Goal: Task Accomplishment & Management: Use online tool/utility

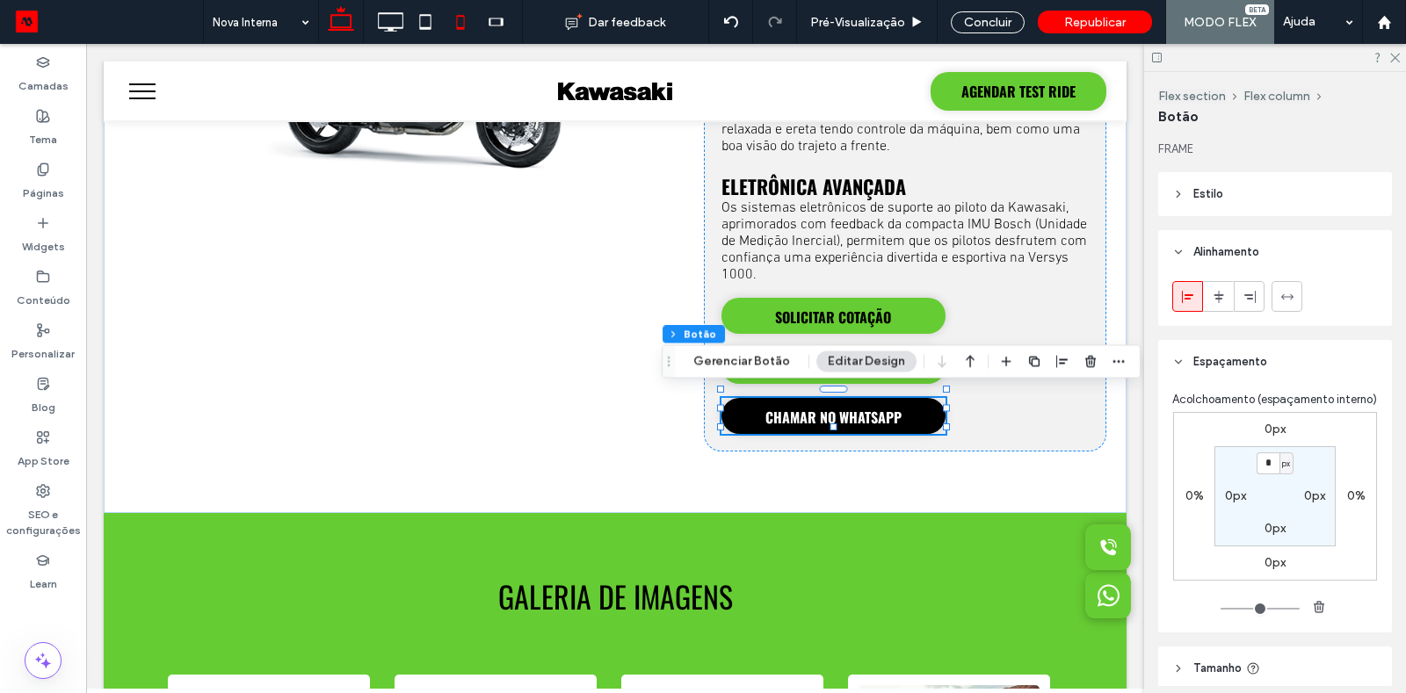
click at [462, 27] on use at bounding box center [460, 22] width 8 height 14
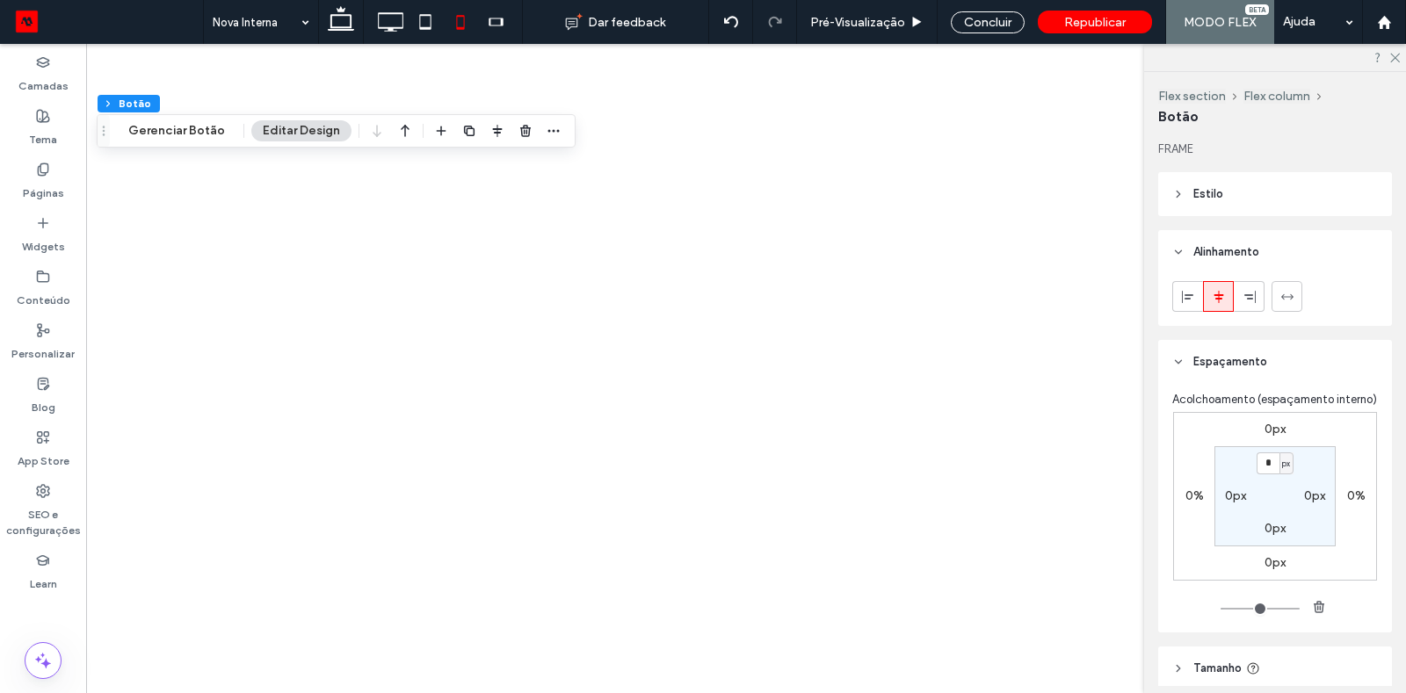
type input "***"
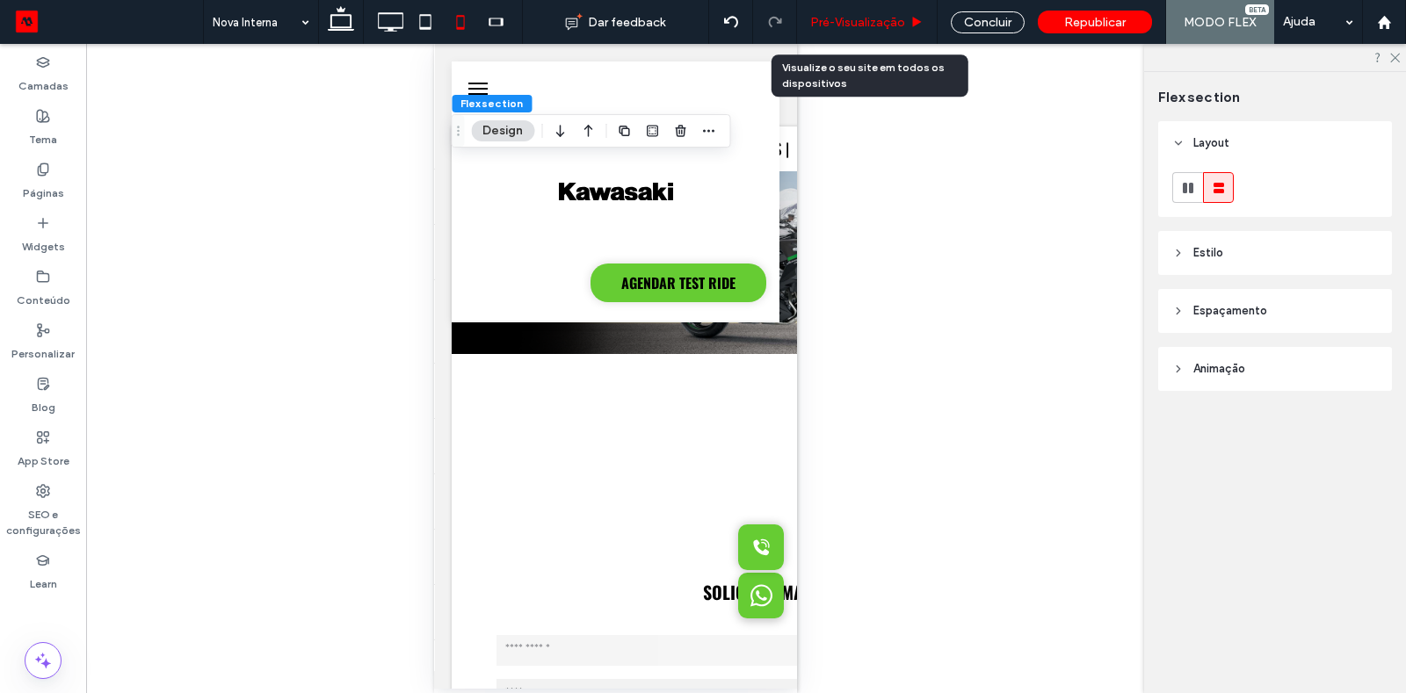
click at [845, 16] on span "Pré-Visualizaçāo" at bounding box center [857, 22] width 95 height 15
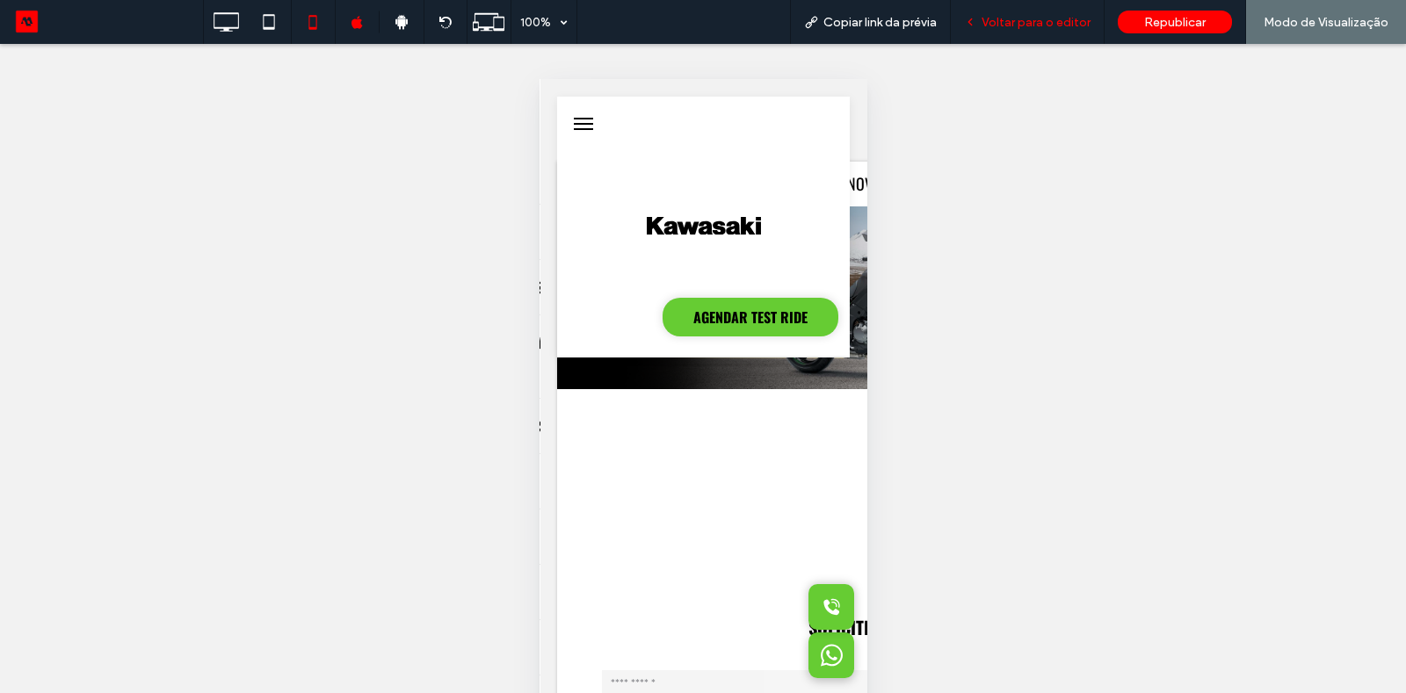
click at [1017, 19] on span "Voltar para o editor" at bounding box center [1035, 22] width 109 height 15
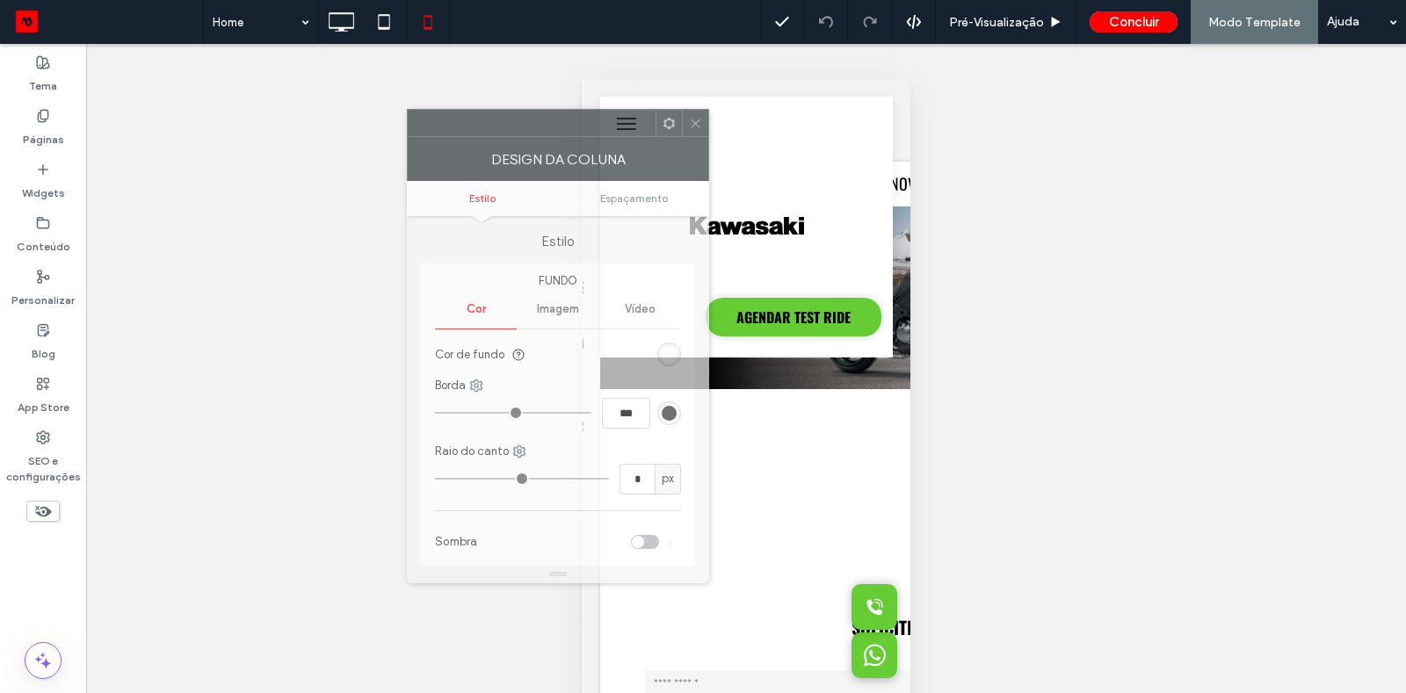
drag, startPoint x: 657, startPoint y: 119, endPoint x: 415, endPoint y: 110, distance: 242.7
click at [415, 110] on div at bounding box center [532, 123] width 248 height 26
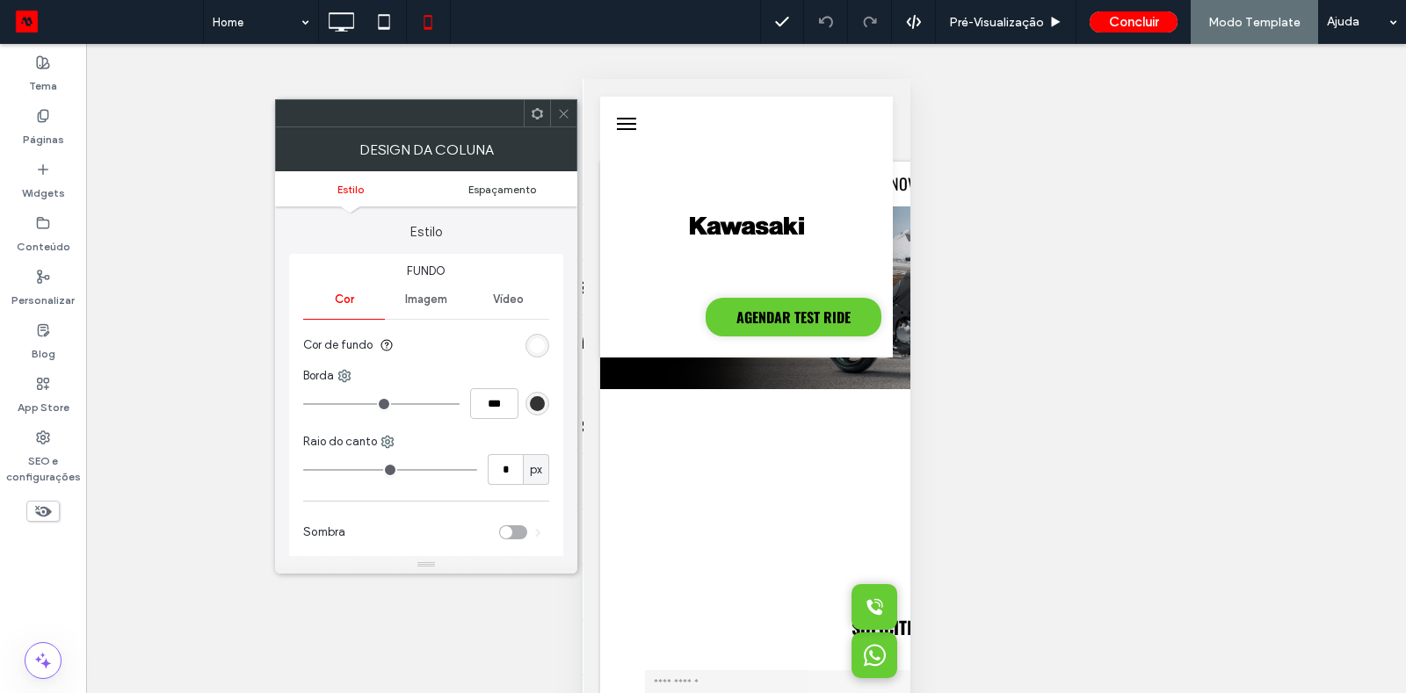
click at [496, 183] on span "Espaçamento" at bounding box center [502, 189] width 68 height 13
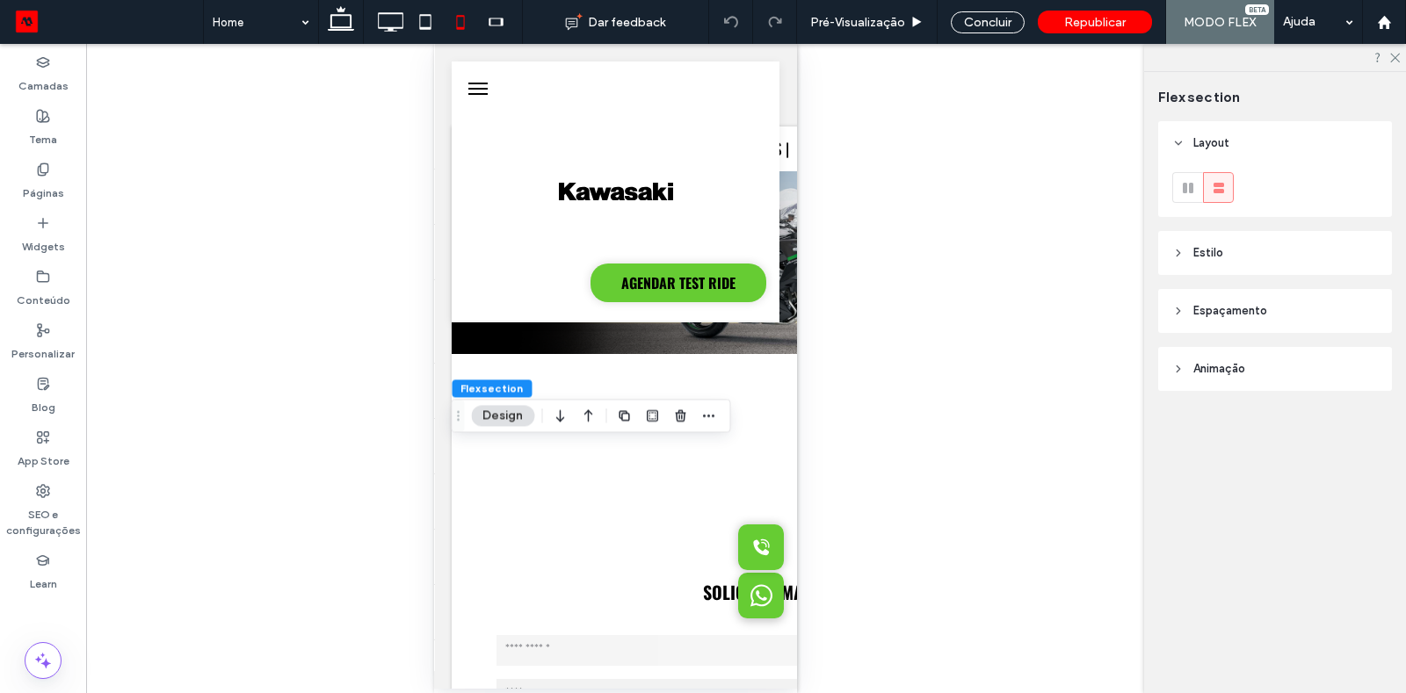
click at [1206, 308] on span "Espaçamento" at bounding box center [1230, 311] width 74 height 18
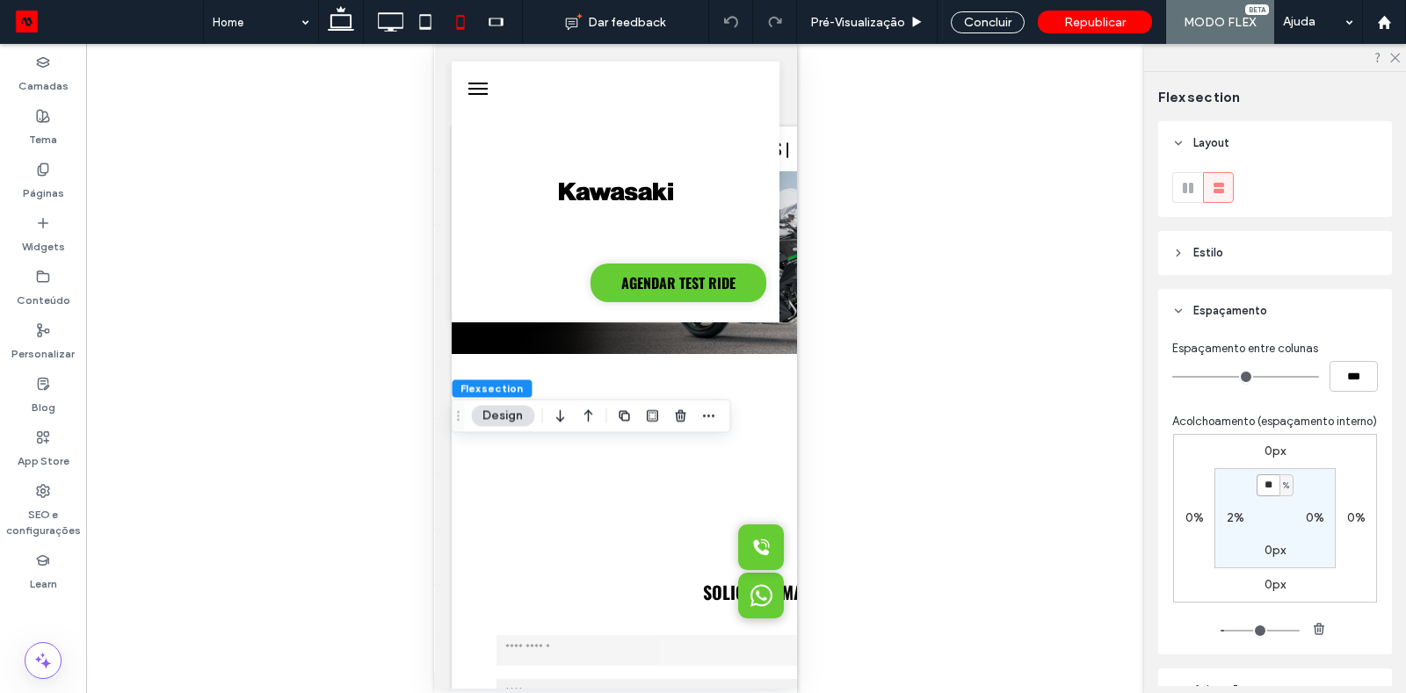
click at [1271, 484] on input "**" at bounding box center [1267, 485] width 23 height 22
type input "*"
click at [990, 30] on div "Concluir" at bounding box center [988, 22] width 74 height 22
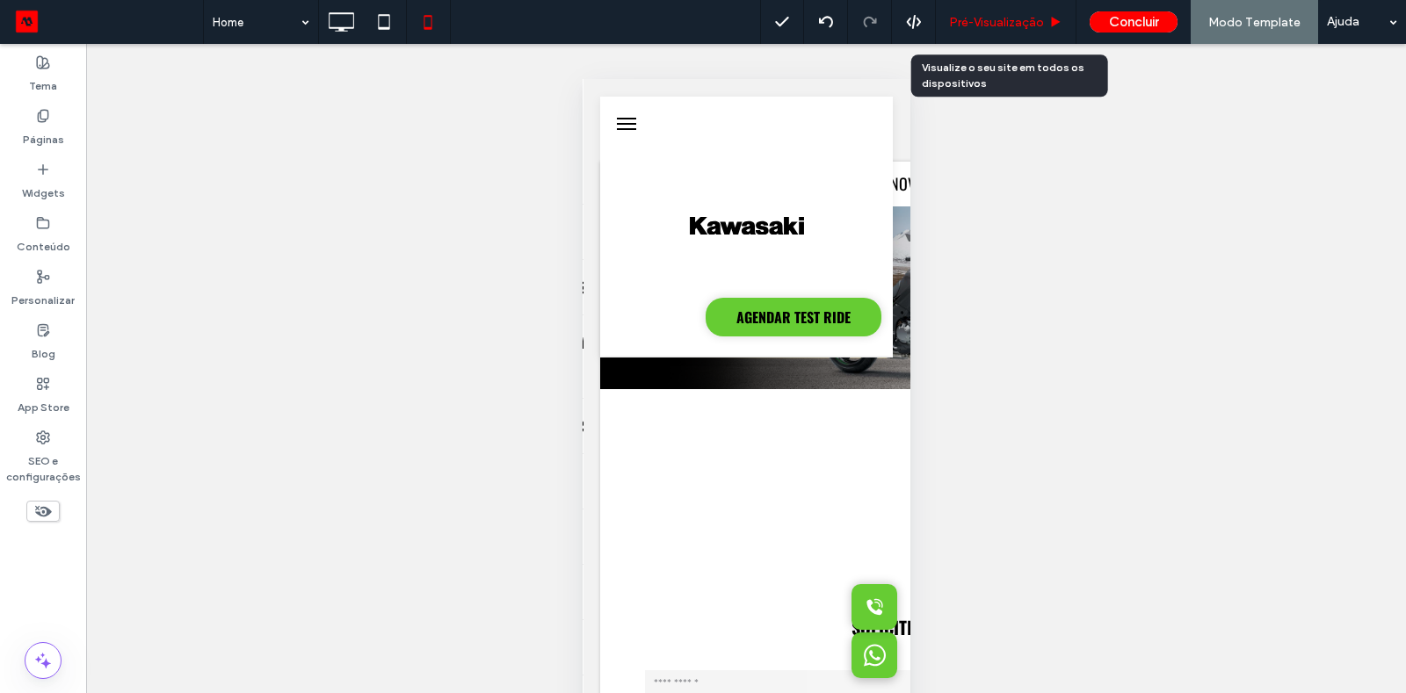
click at [988, 15] on span "Pré-Visualizaçāo" at bounding box center [996, 22] width 95 height 15
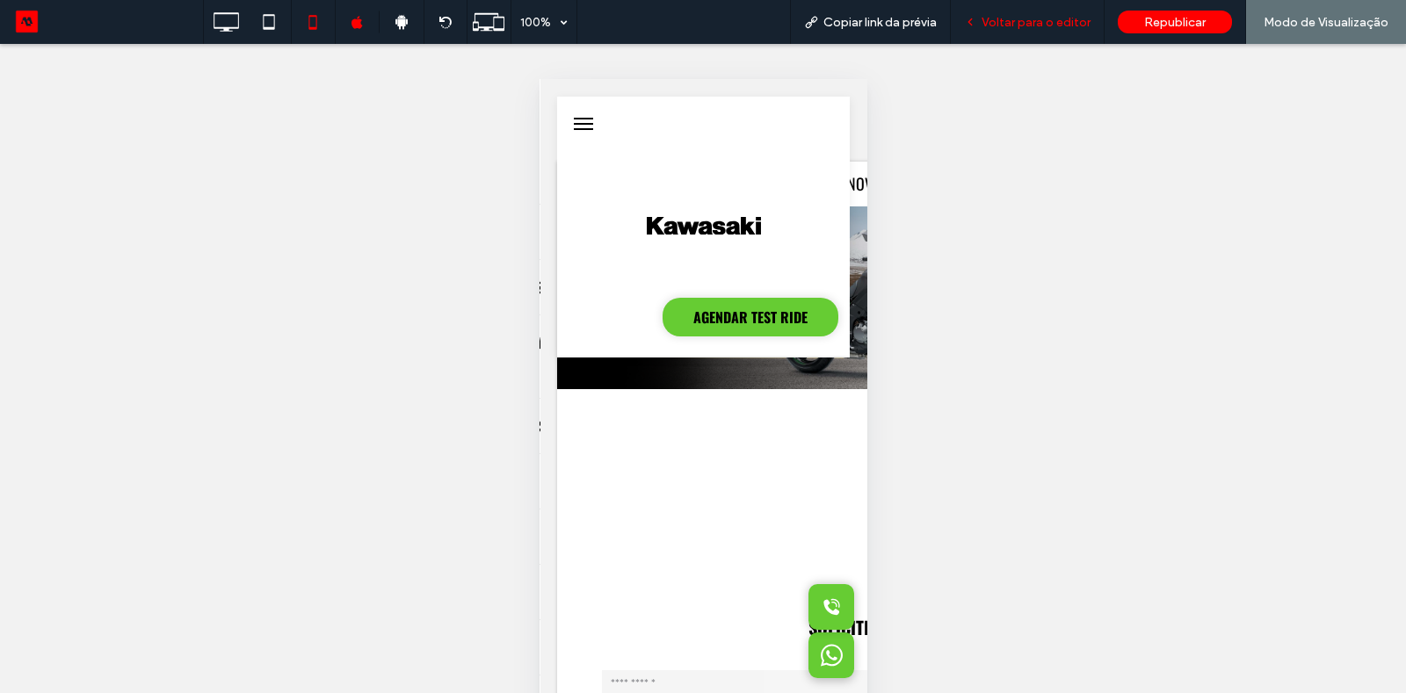
click at [1015, 19] on span "Voltar para o editor" at bounding box center [1035, 22] width 109 height 15
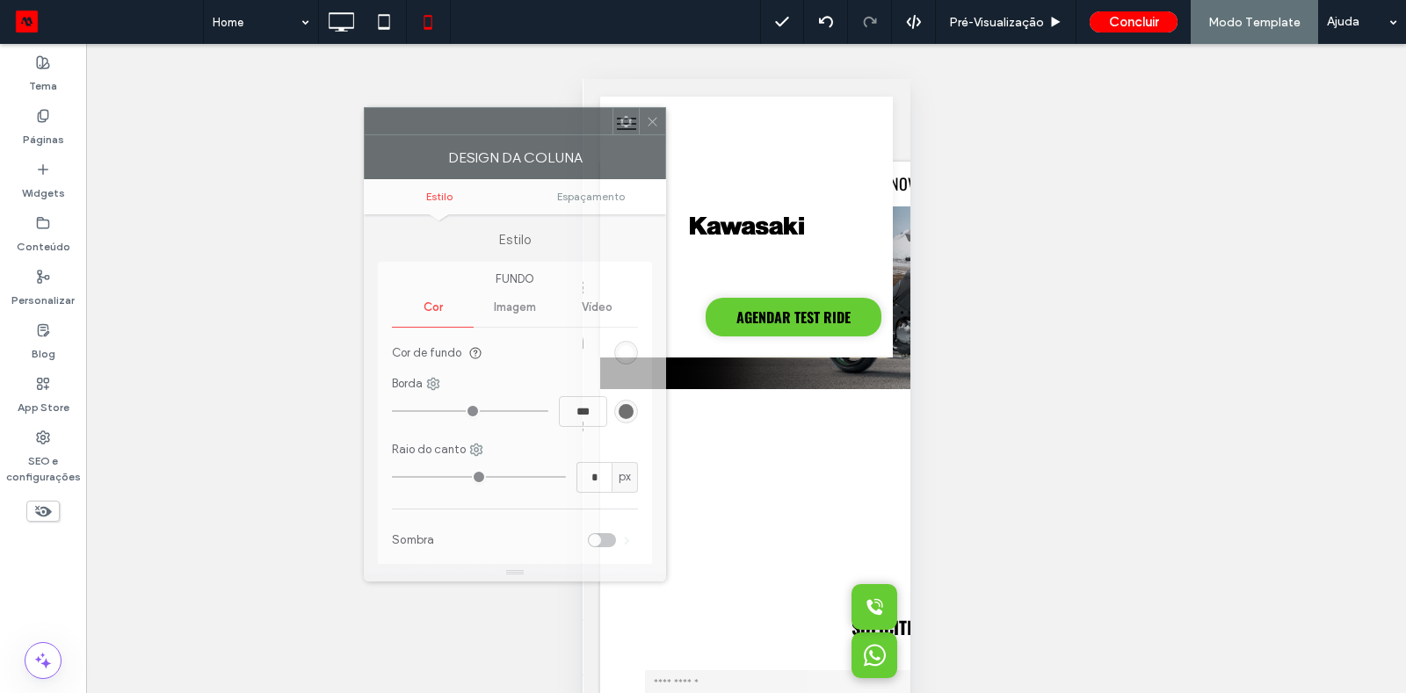
drag, startPoint x: 686, startPoint y: 123, endPoint x: 459, endPoint y: 117, distance: 227.7
click at [461, 117] on div at bounding box center [489, 121] width 248 height 26
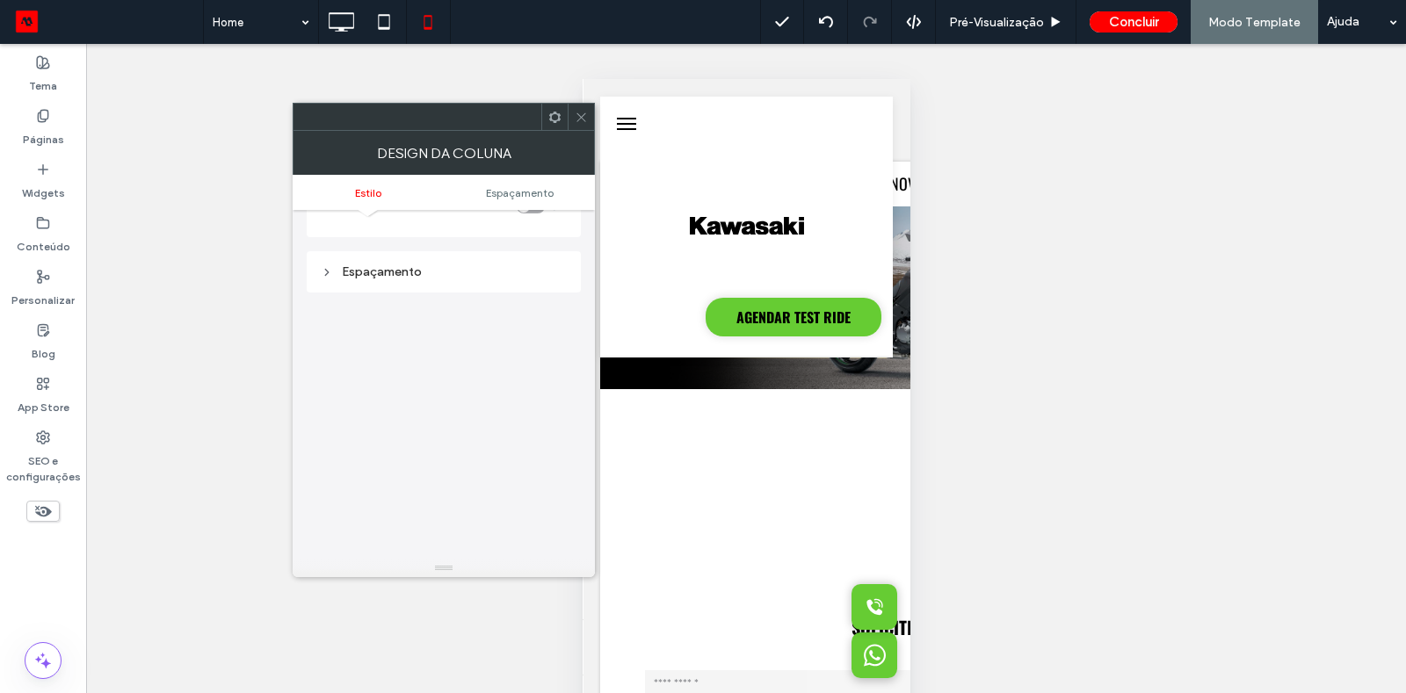
scroll to position [331, 0]
click at [322, 263] on div "Espaçamento" at bounding box center [444, 270] width 246 height 15
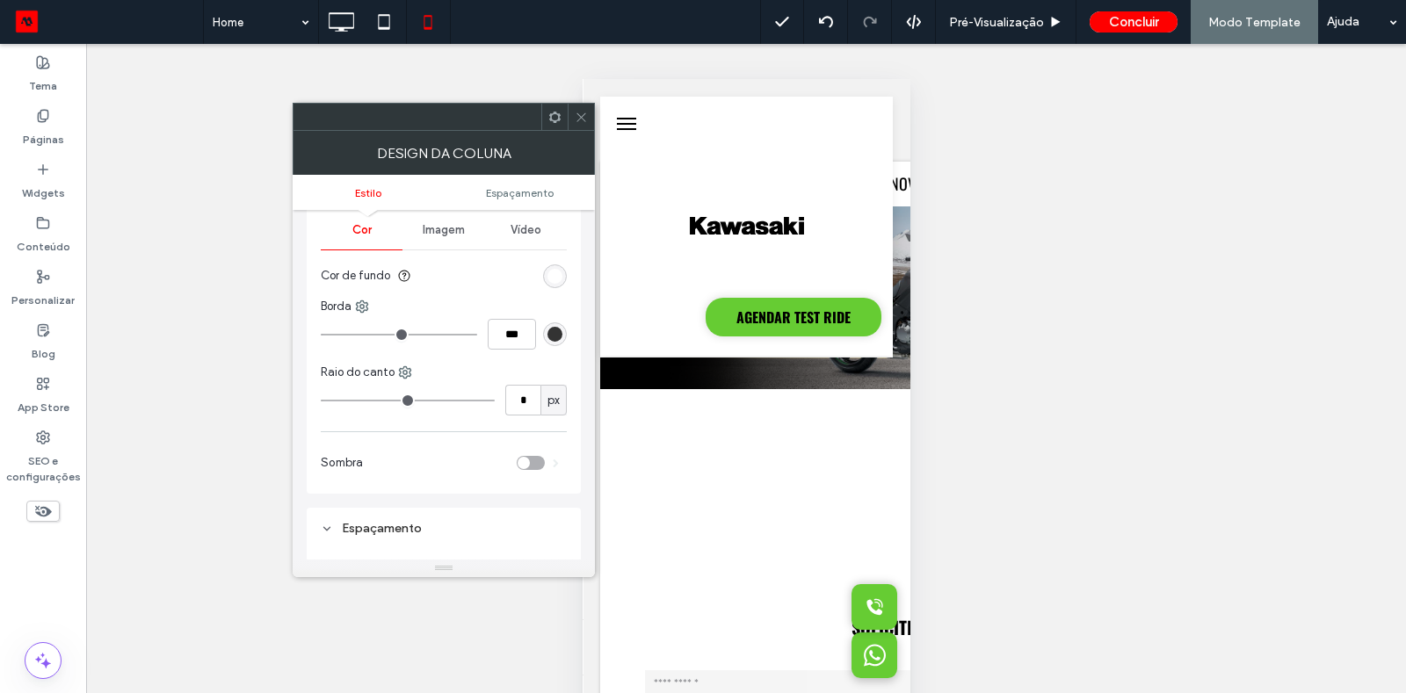
scroll to position [0, 0]
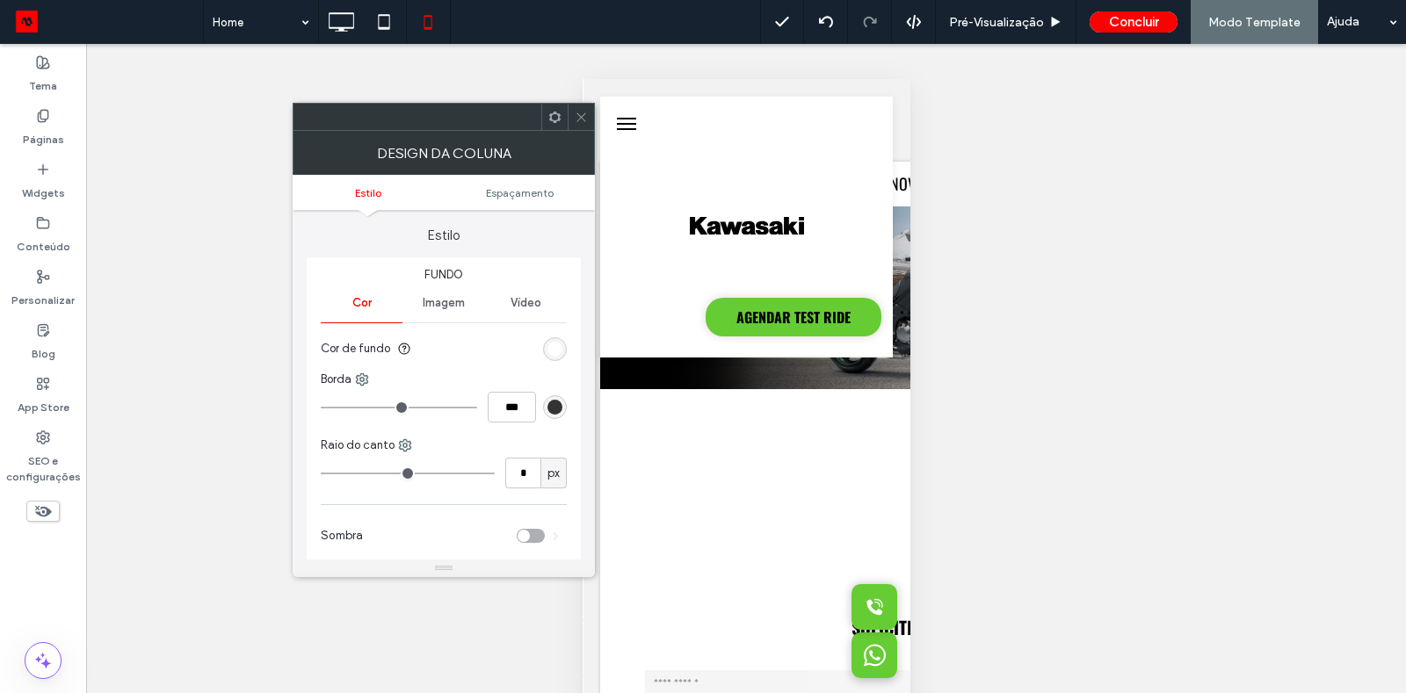
click at [573, 123] on div at bounding box center [581, 117] width 26 height 26
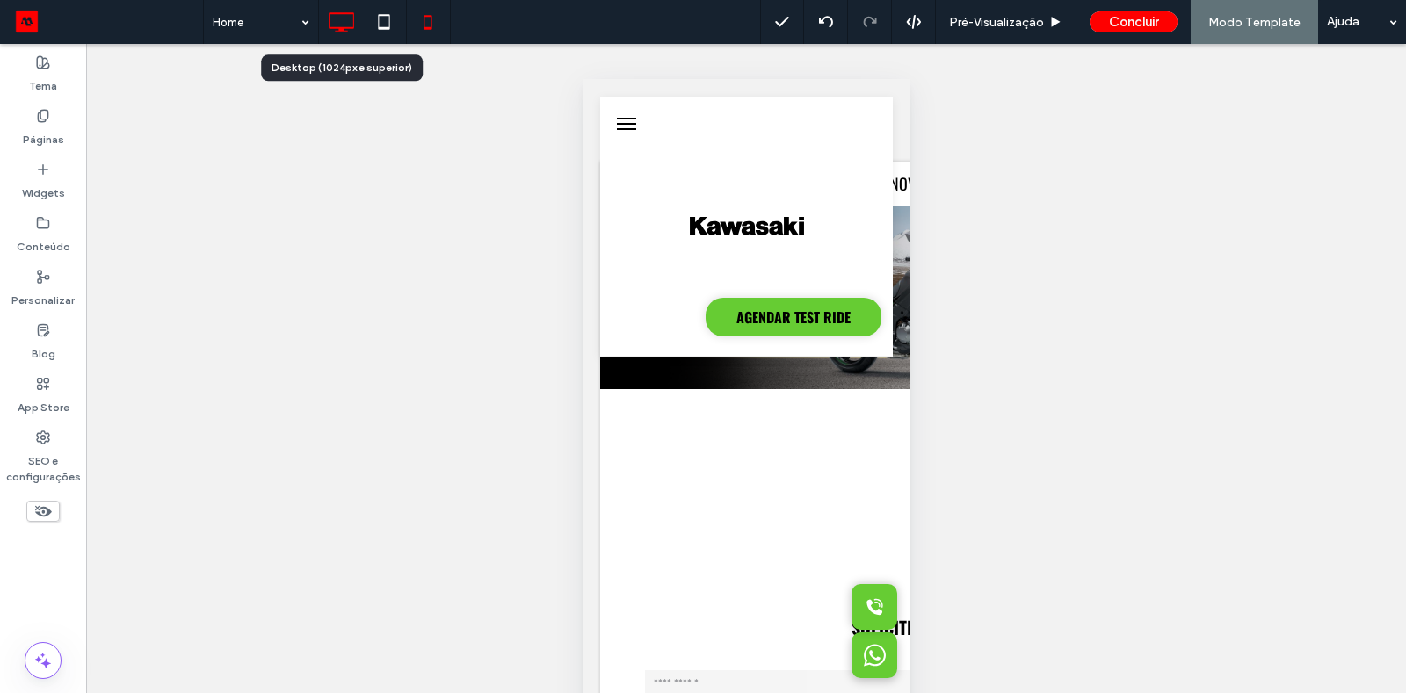
click at [344, 23] on icon at bounding box center [340, 21] width 35 height 35
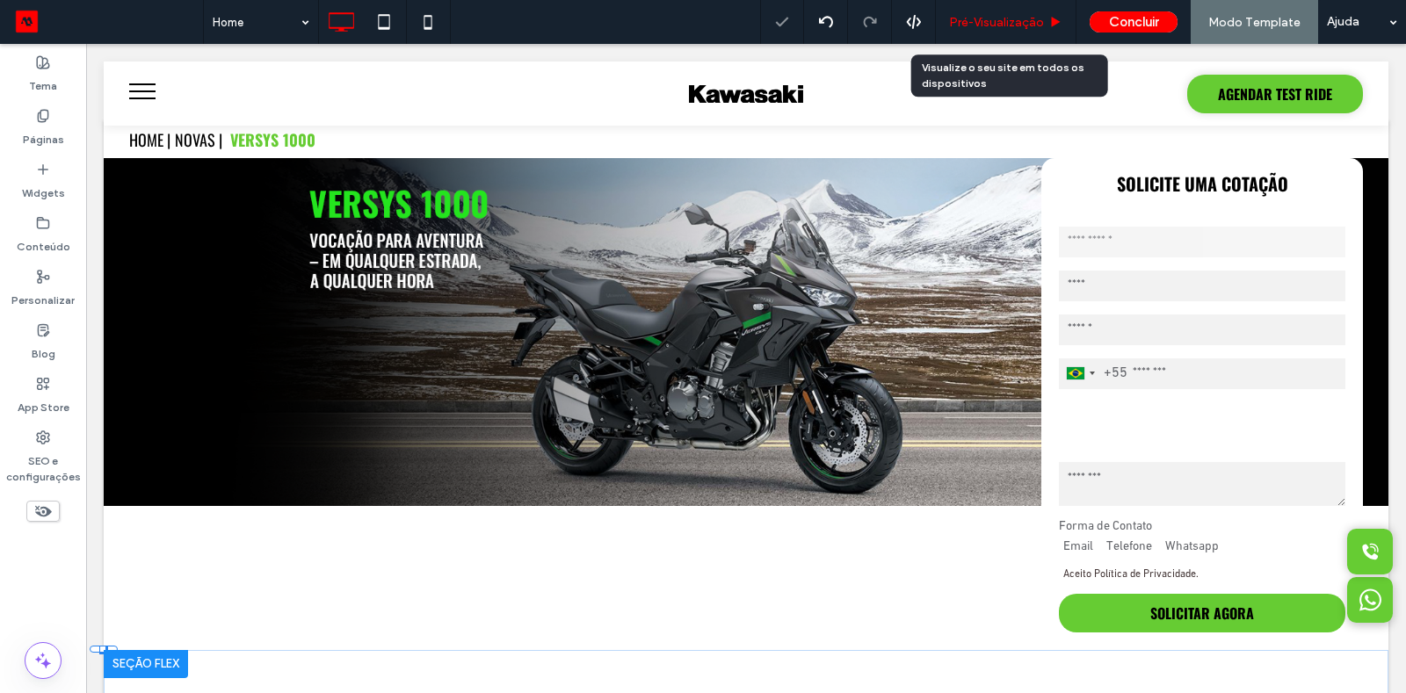
click at [991, 22] on span "Pré-Visualizaçāo" at bounding box center [996, 22] width 95 height 15
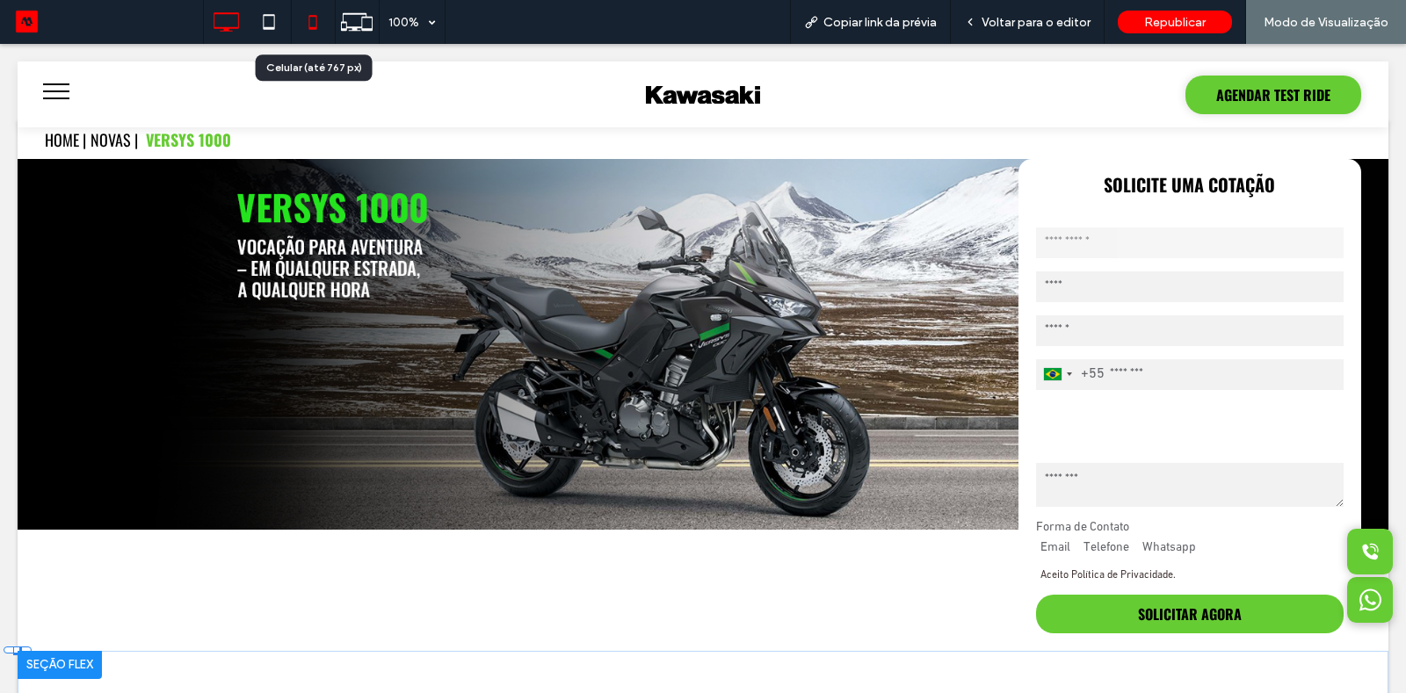
click at [300, 29] on icon at bounding box center [312, 21] width 35 height 35
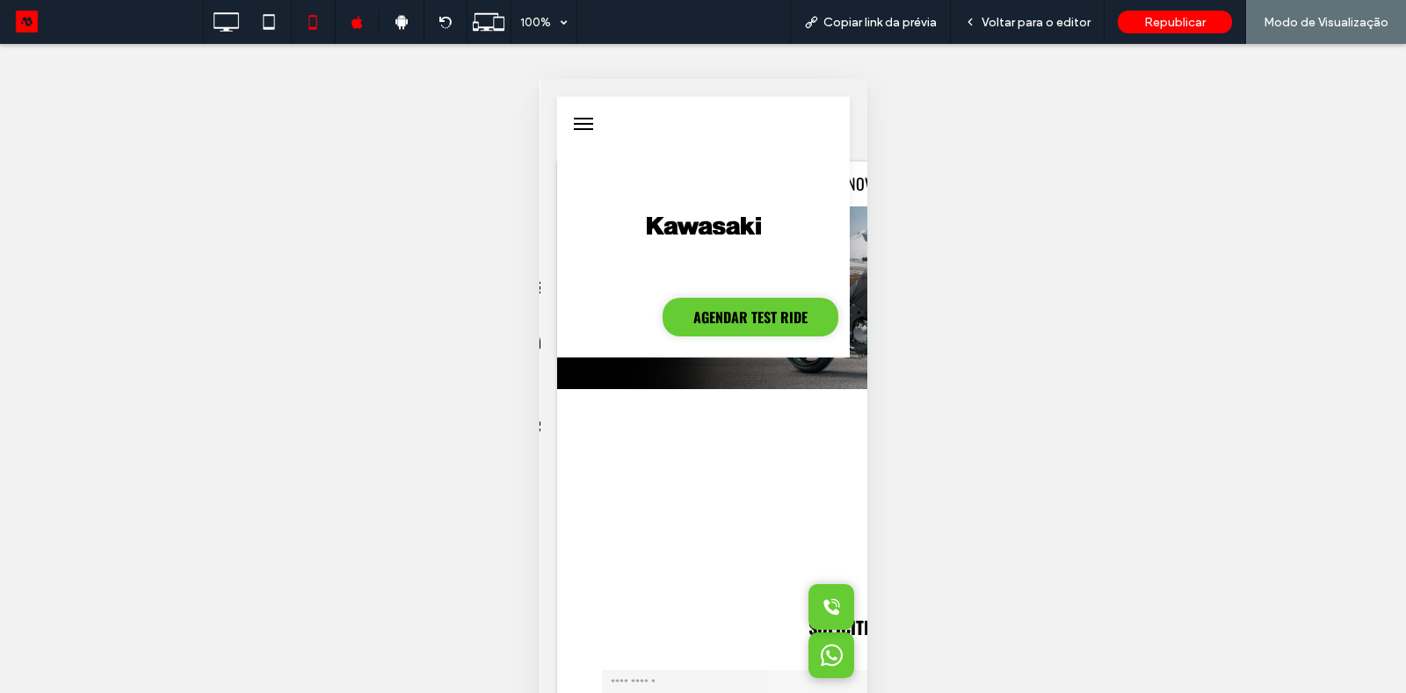
click at [987, 24] on span "Voltar para o editor" at bounding box center [1035, 22] width 109 height 15
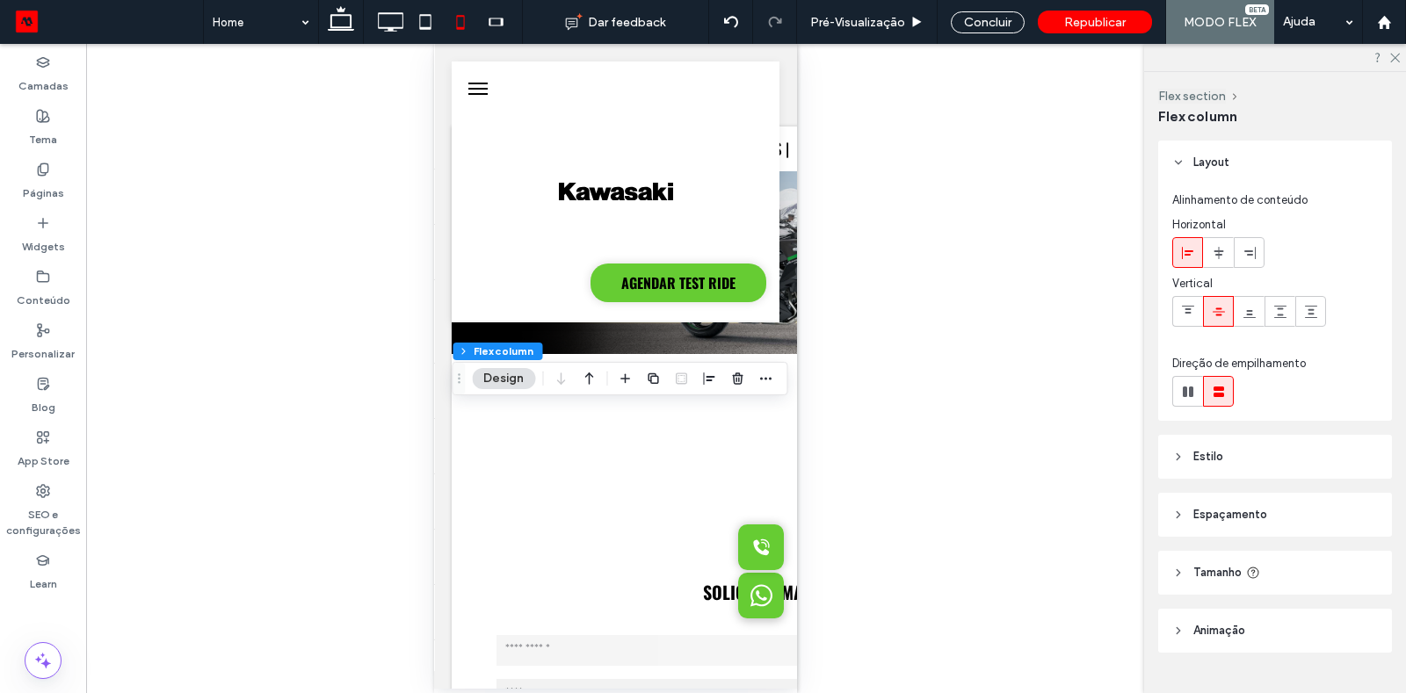
click at [1195, 513] on span "Espaçamento" at bounding box center [1230, 515] width 74 height 18
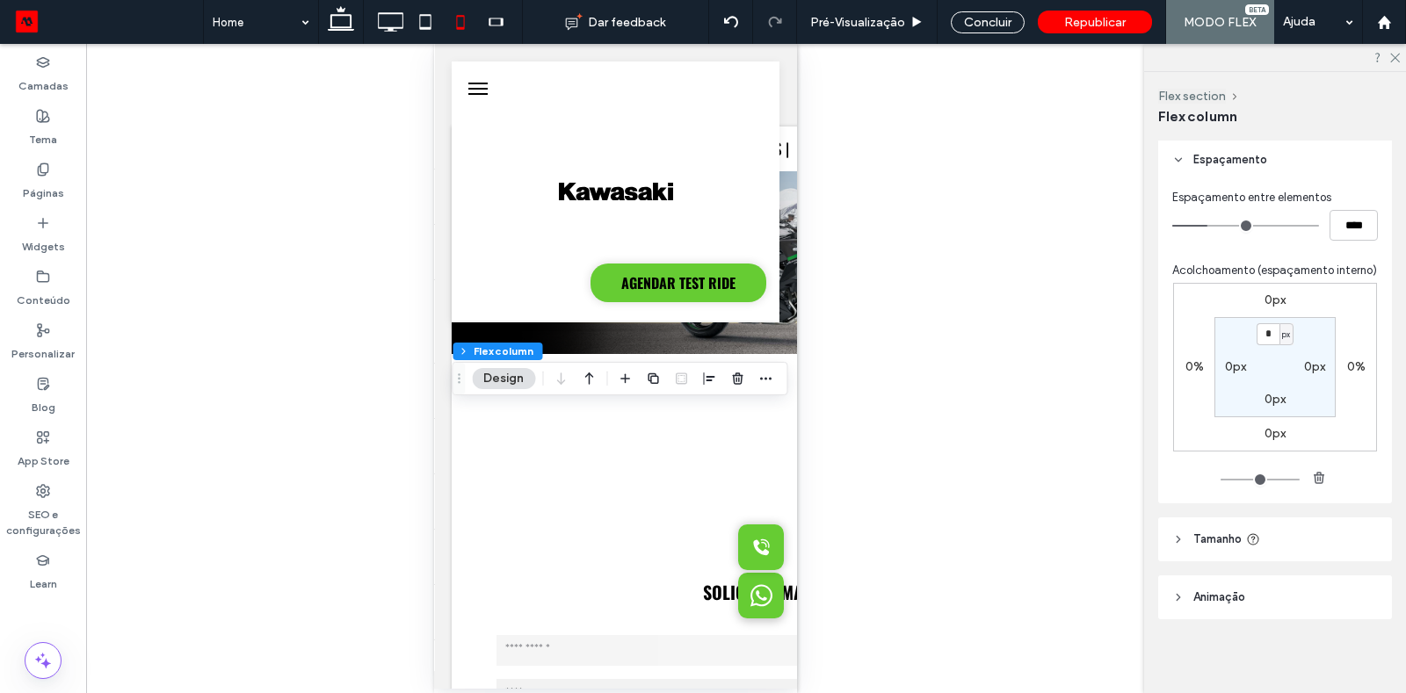
scroll to position [358, 0]
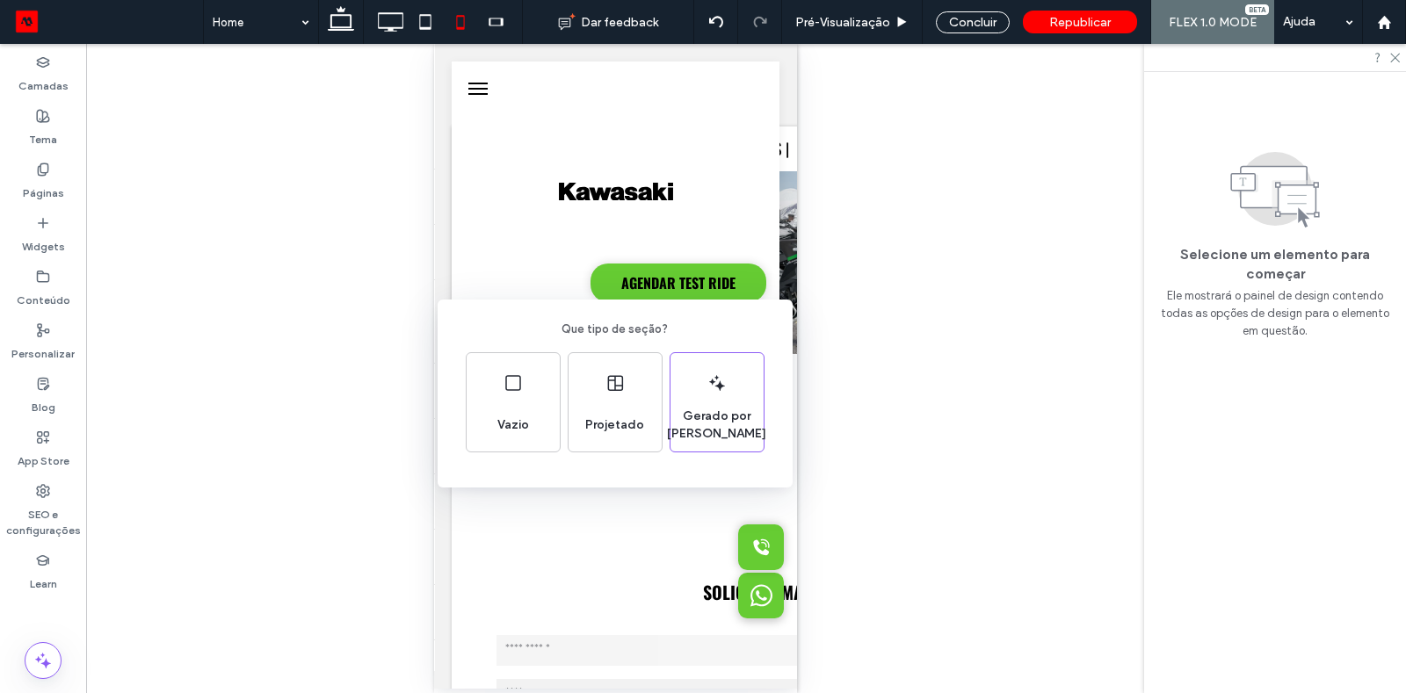
click at [538, 257] on div "Que tipo de seção? Vazio Projetado Gerado por IA" at bounding box center [703, 389] width 1406 height 779
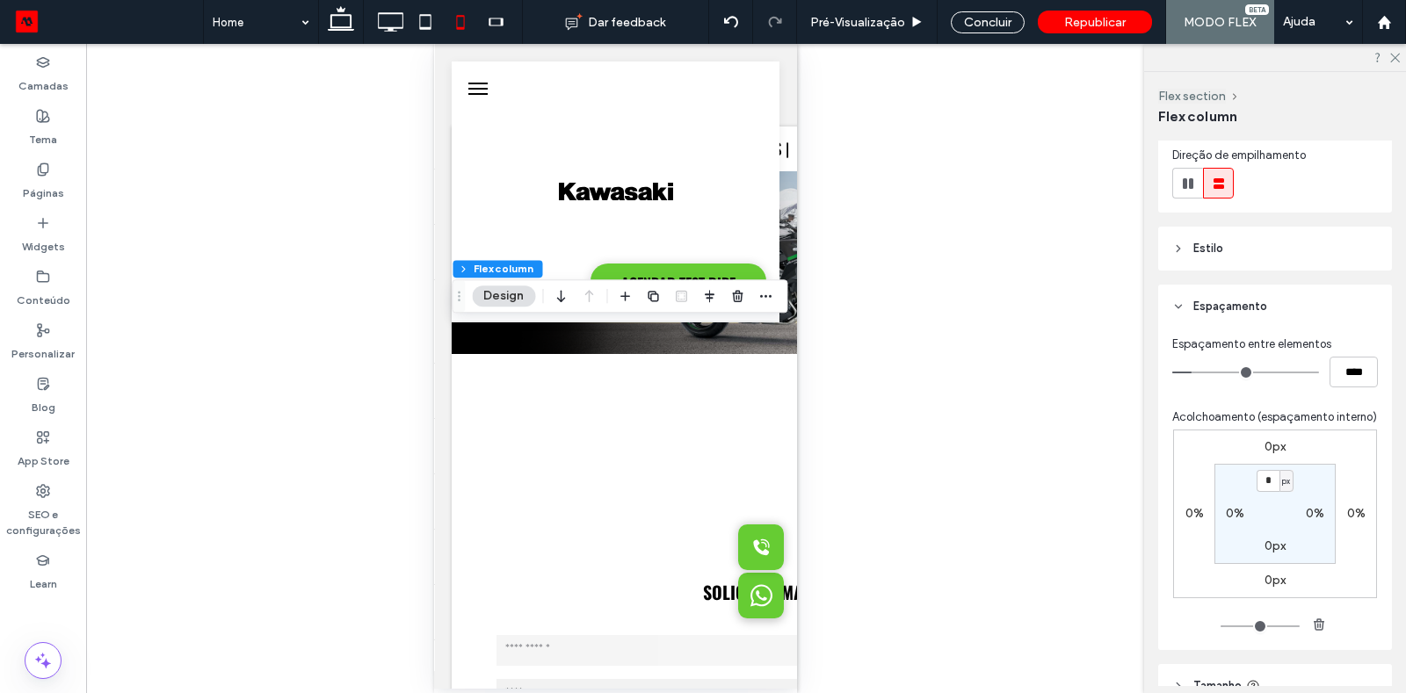
scroll to position [221, 0]
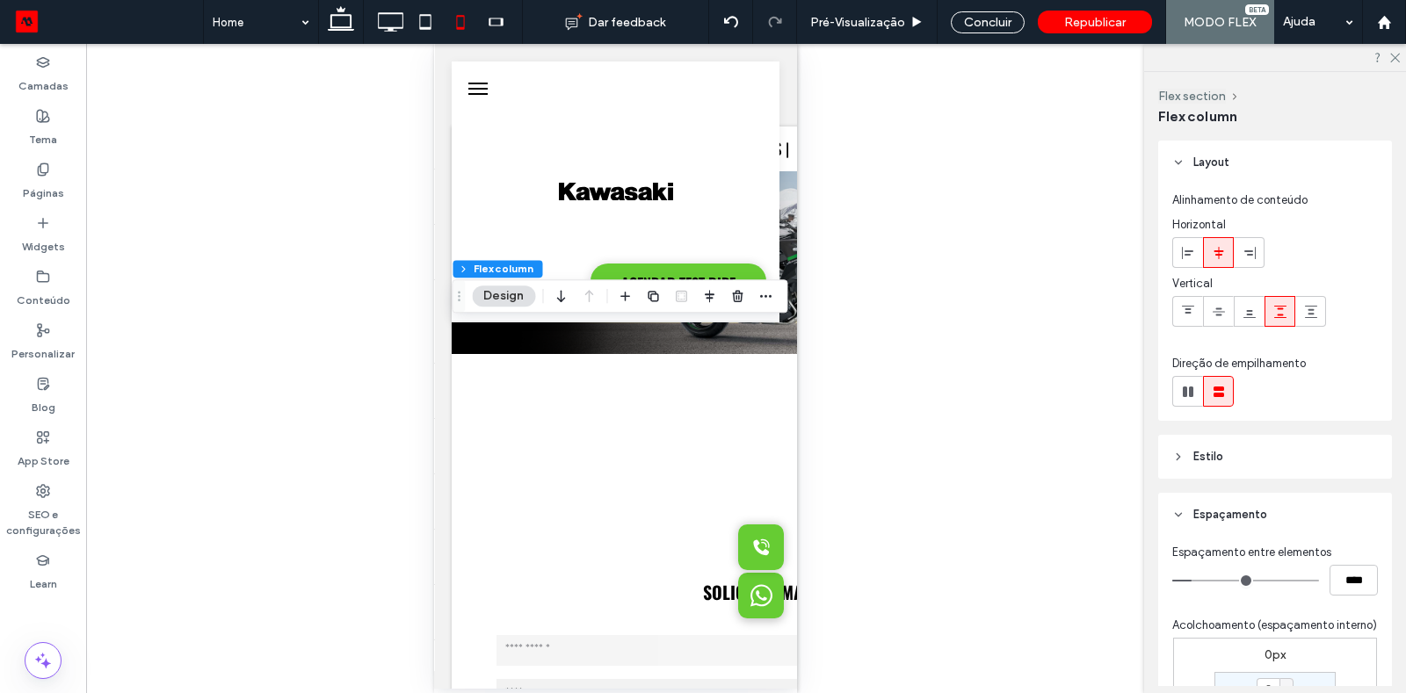
type input "**"
type input "****"
type input "*"
type input "***"
type input "*"
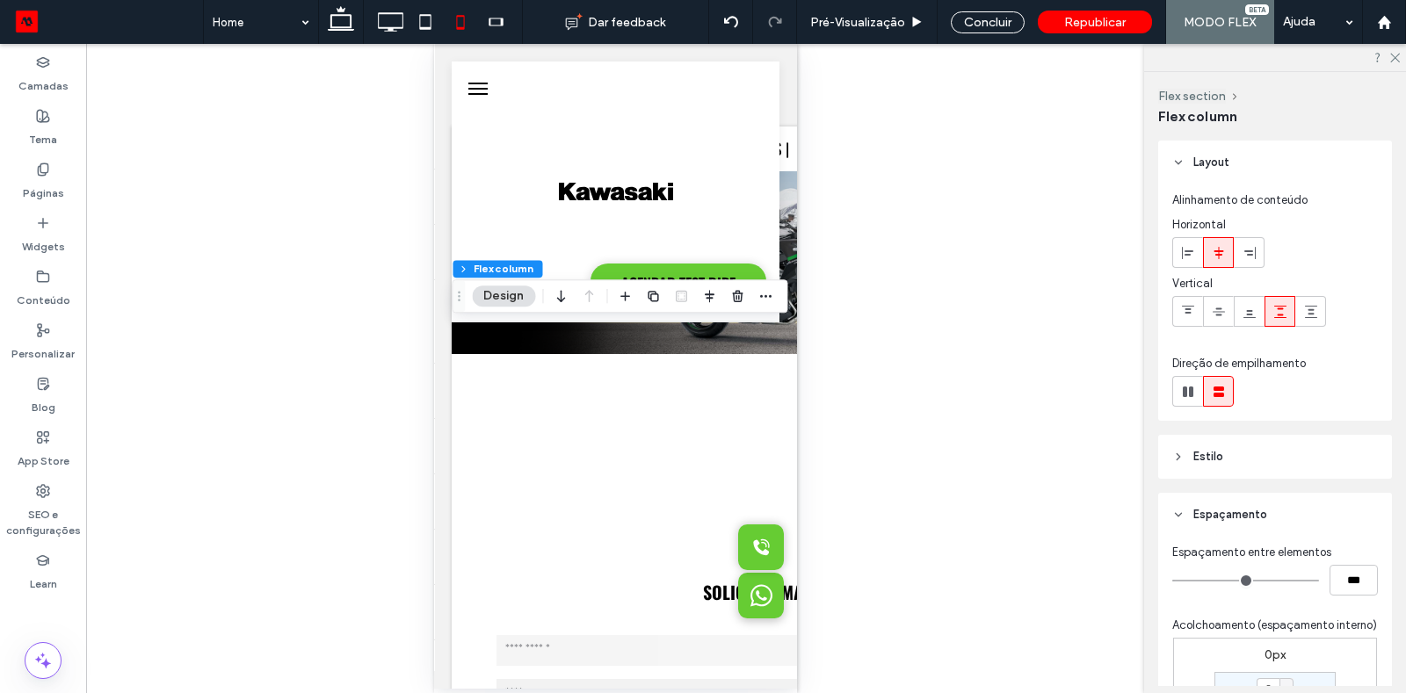
drag, startPoint x: 1192, startPoint y: 577, endPoint x: 1053, endPoint y: 567, distance: 140.1
click at [1053, 567] on div "Camadas Tema Páginas Widgets Conteúdo Personalizar Blog App Store SEO e configu…" at bounding box center [703, 368] width 1406 height 649
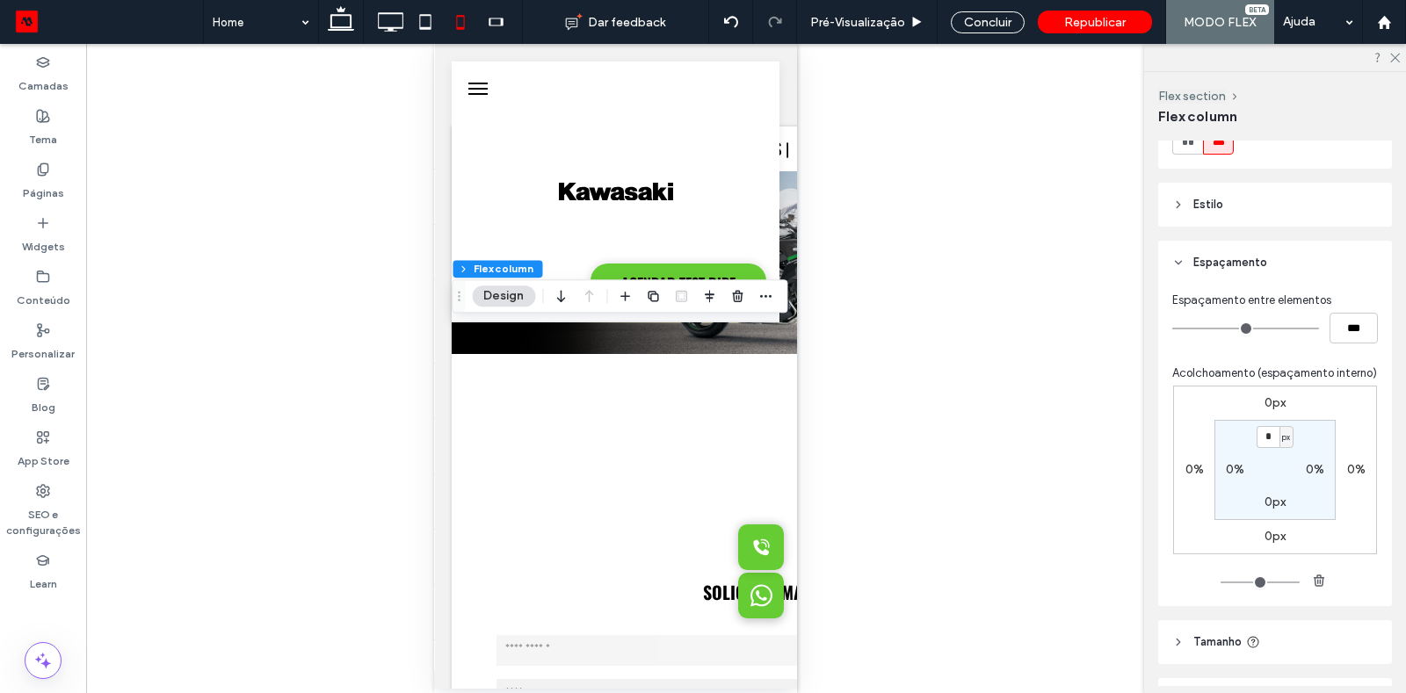
scroll to position [268, 0]
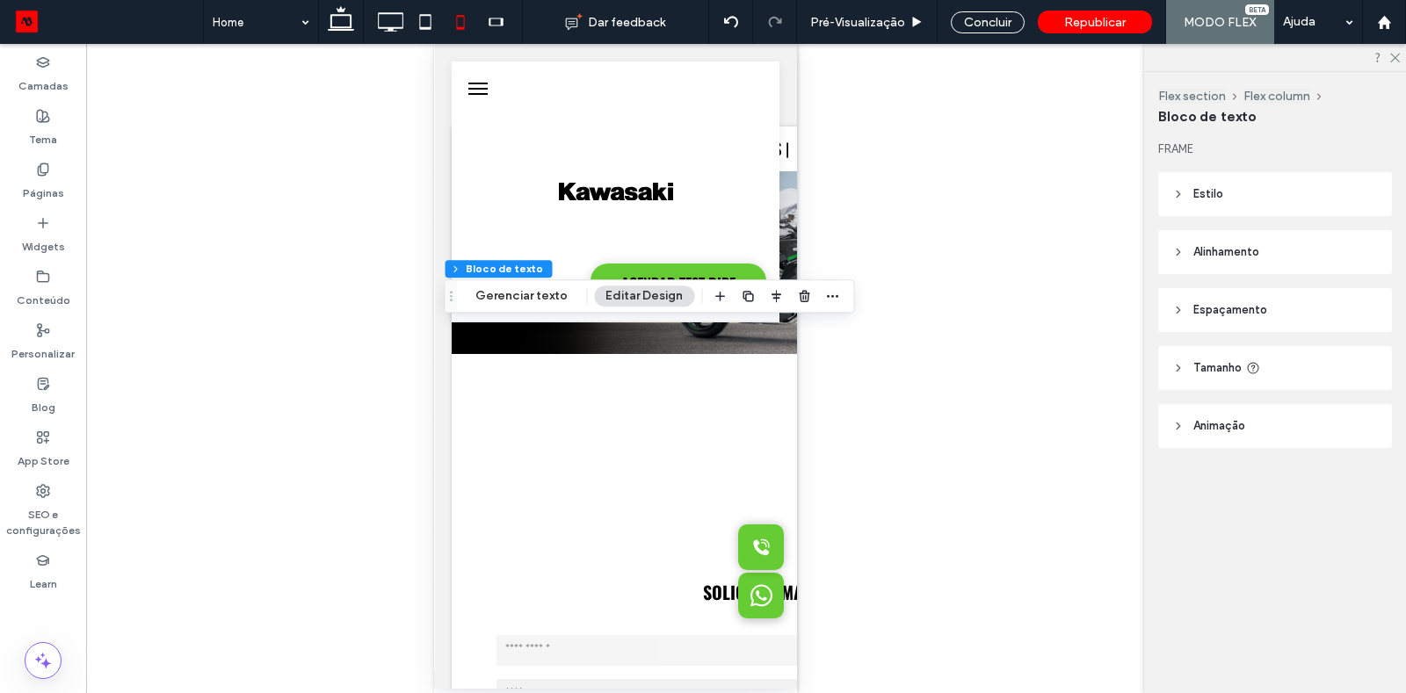
click at [1186, 293] on header "Espaçamento" at bounding box center [1275, 310] width 234 height 44
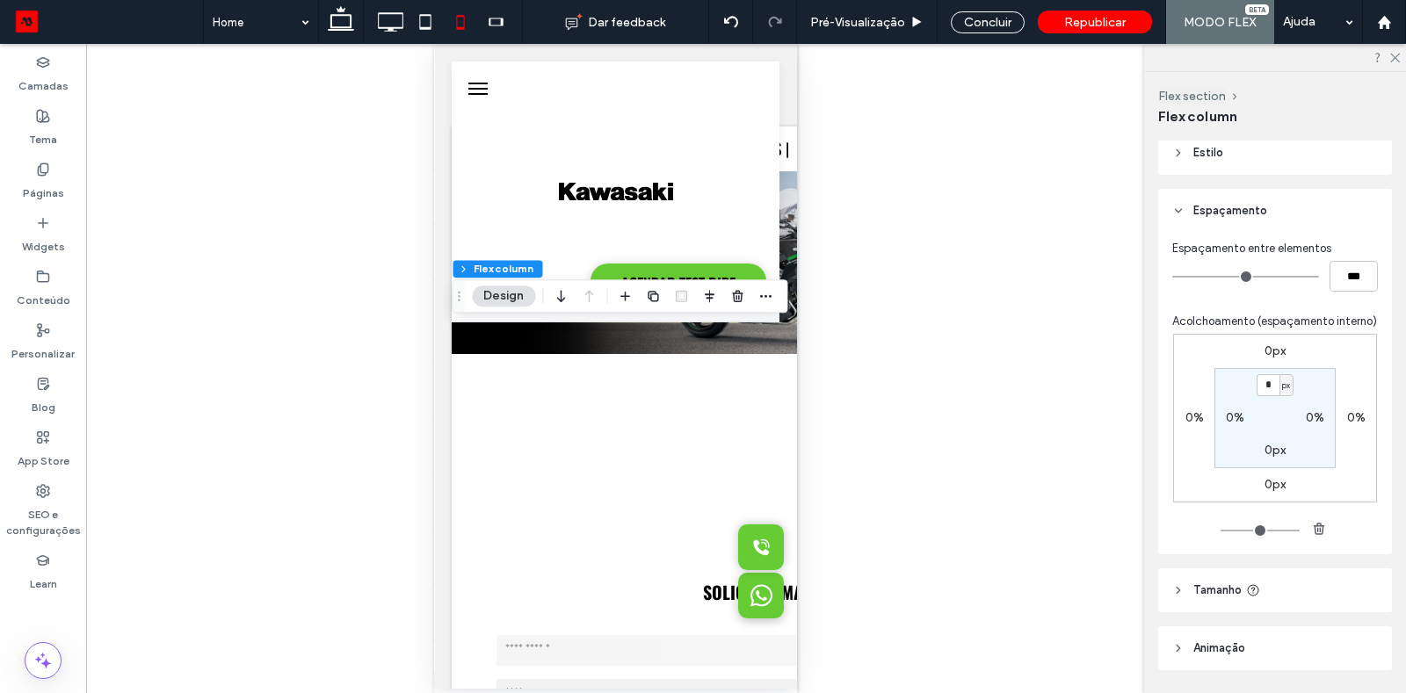
scroll to position [319, 0]
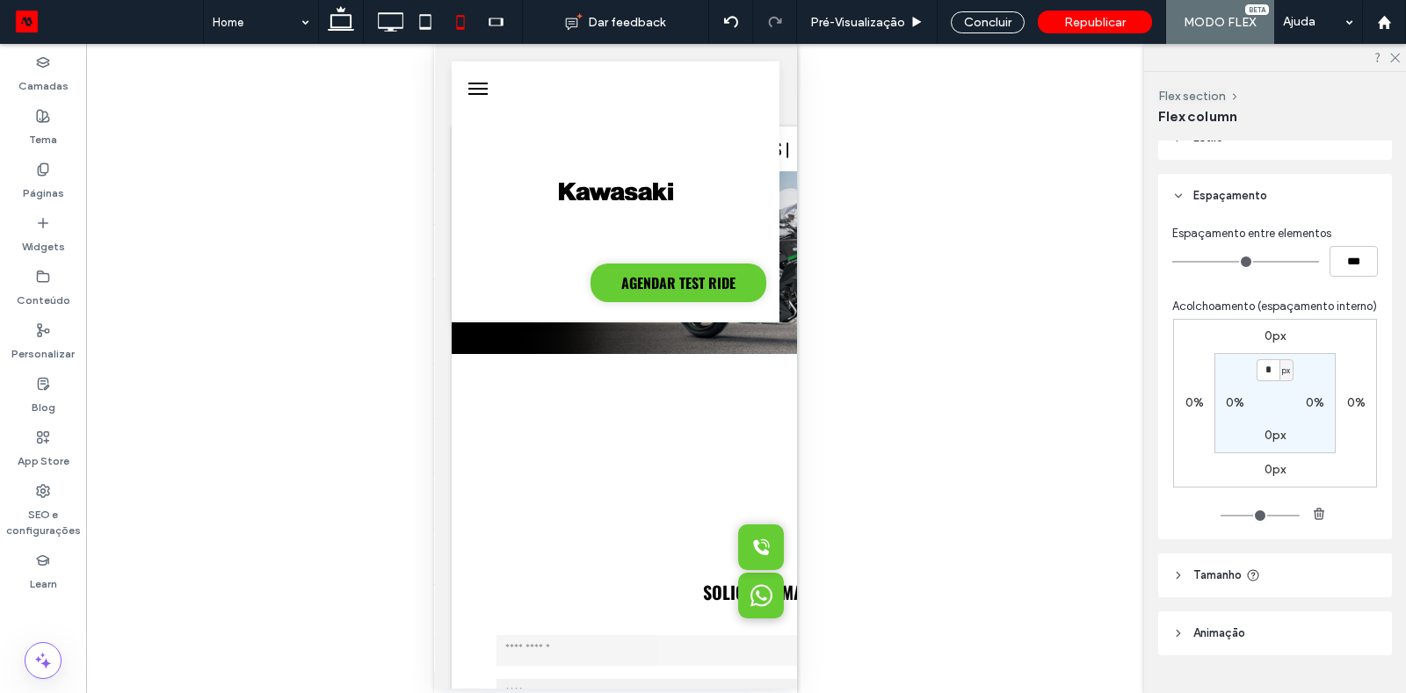
type input "**"
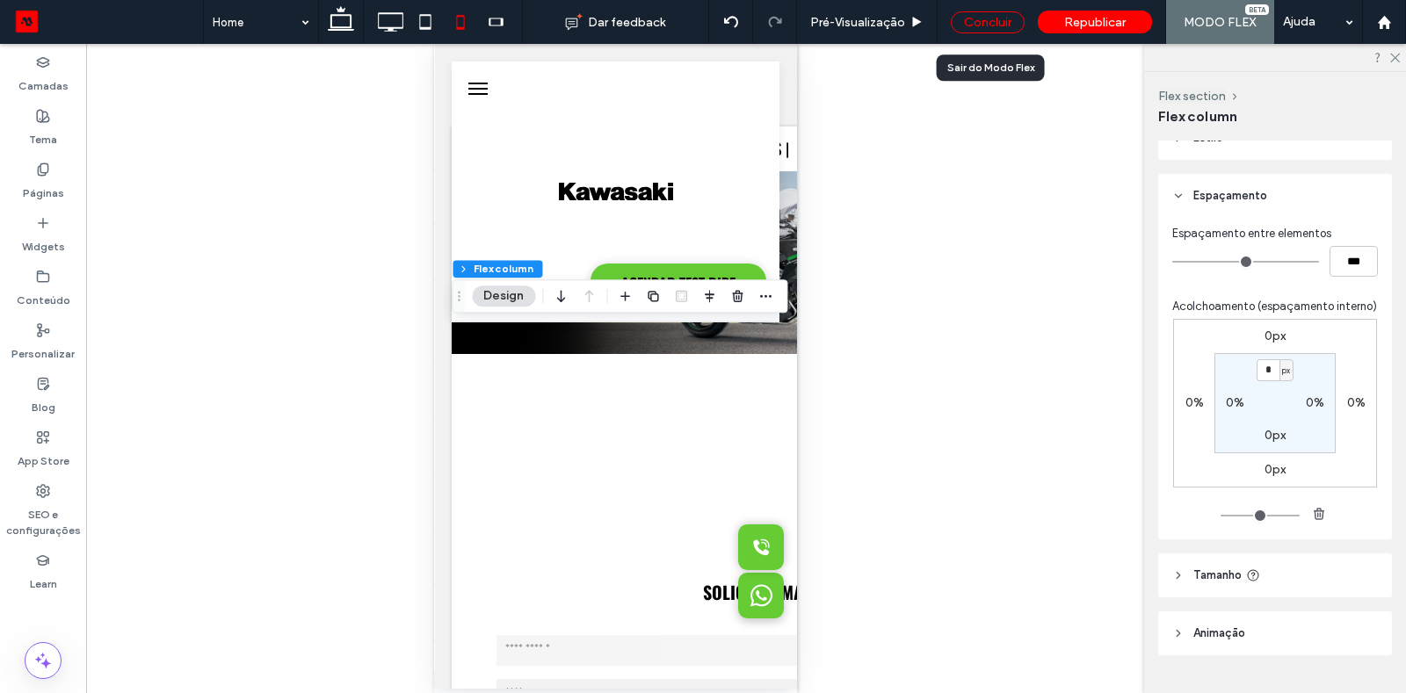
click at [975, 16] on div "Concluir" at bounding box center [988, 22] width 74 height 22
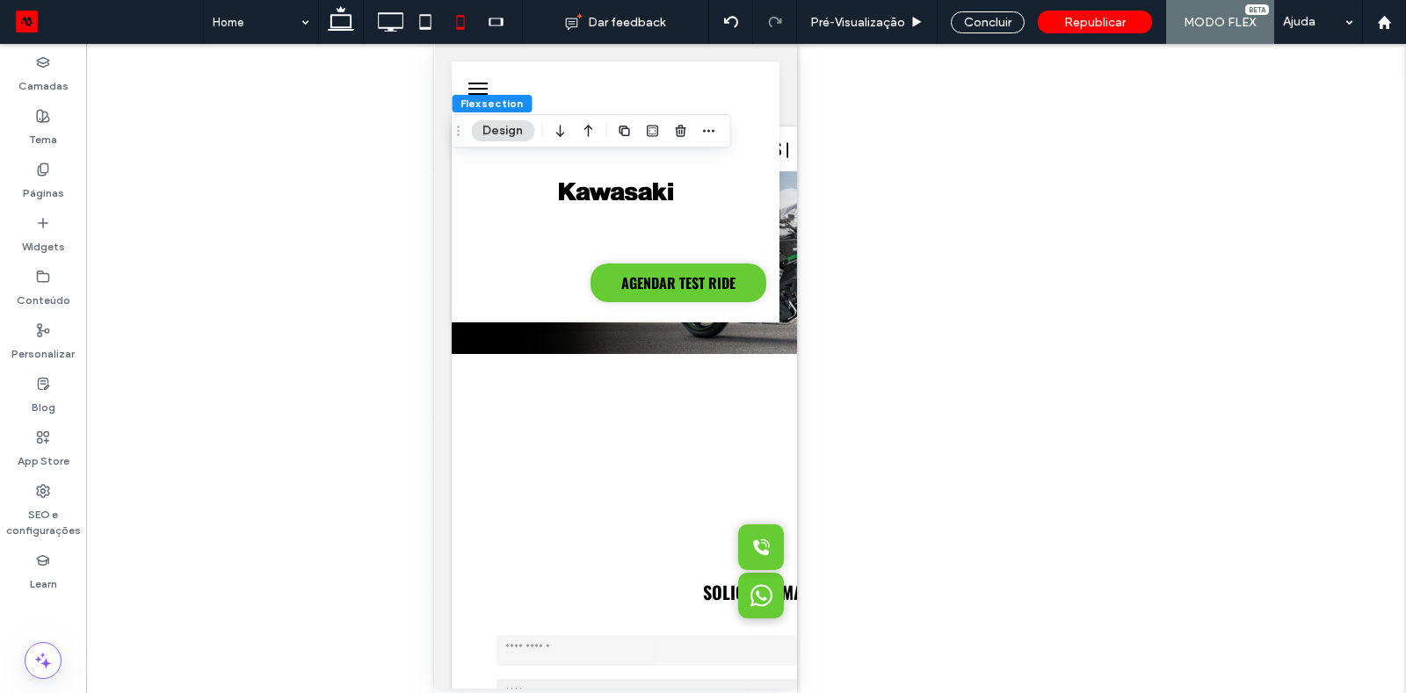
scroll to position [0, 0]
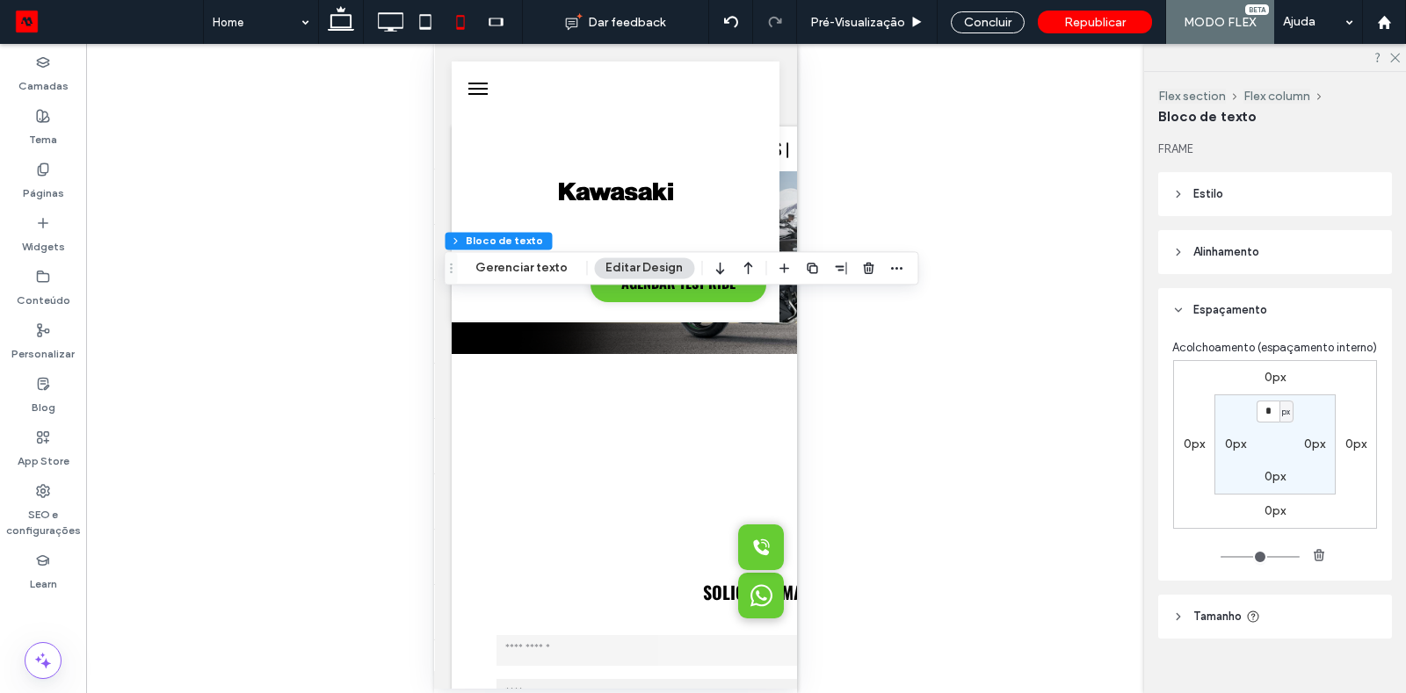
click at [1173, 190] on icon at bounding box center [1178, 194] width 12 height 12
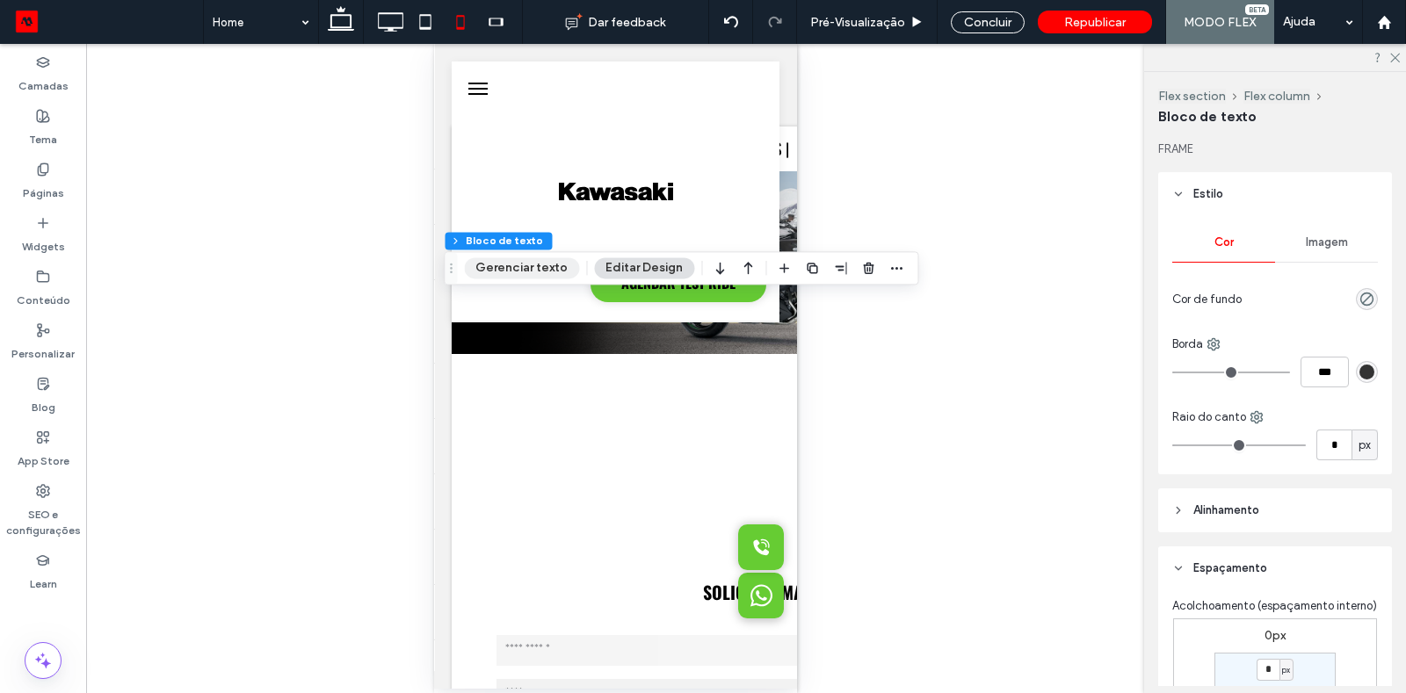
click at [553, 272] on button "Gerenciar texto" at bounding box center [521, 267] width 115 height 21
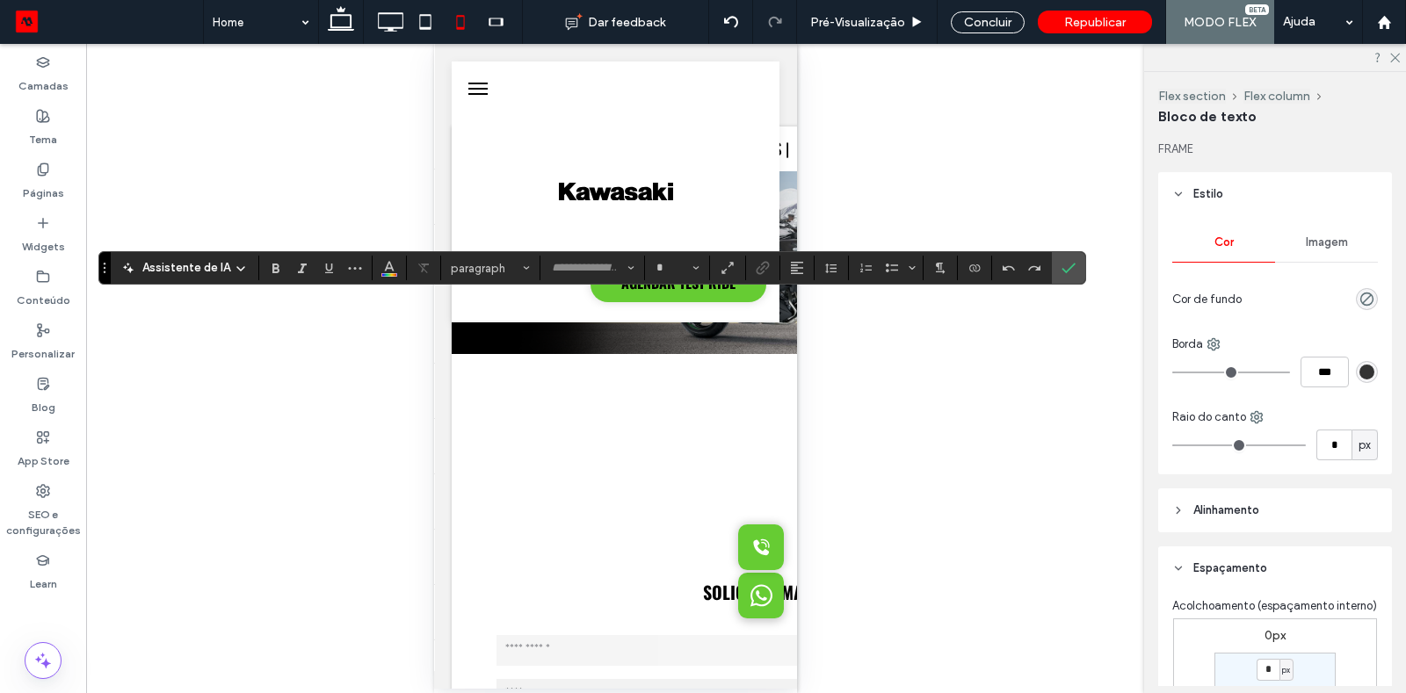
type input "******"
type input "**"
click at [1054, 216] on div "Reexibir? Sim Reexibir? Sim Reexibir? Sim Reexibir? Sim Reexibir? Sim Unhide? Y…" at bounding box center [615, 368] width 1058 height 649
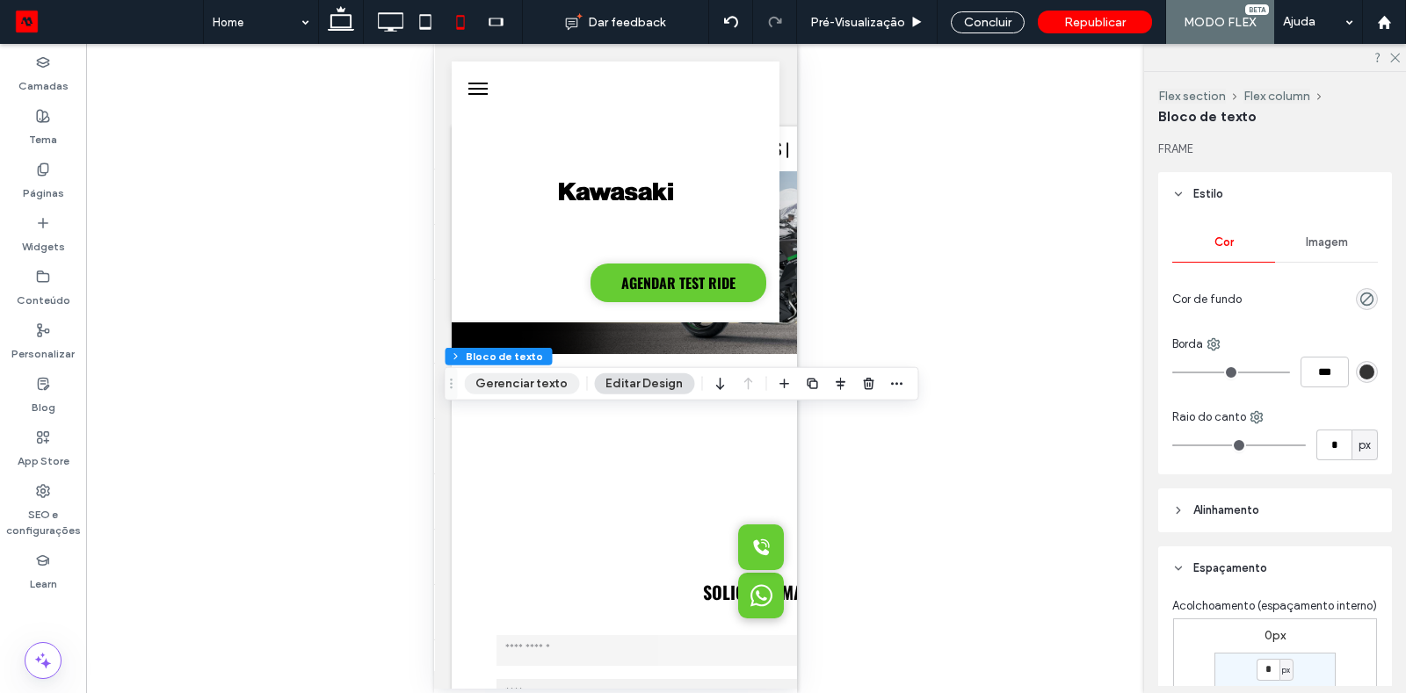
click at [544, 385] on button "Gerenciar texto" at bounding box center [521, 383] width 115 height 21
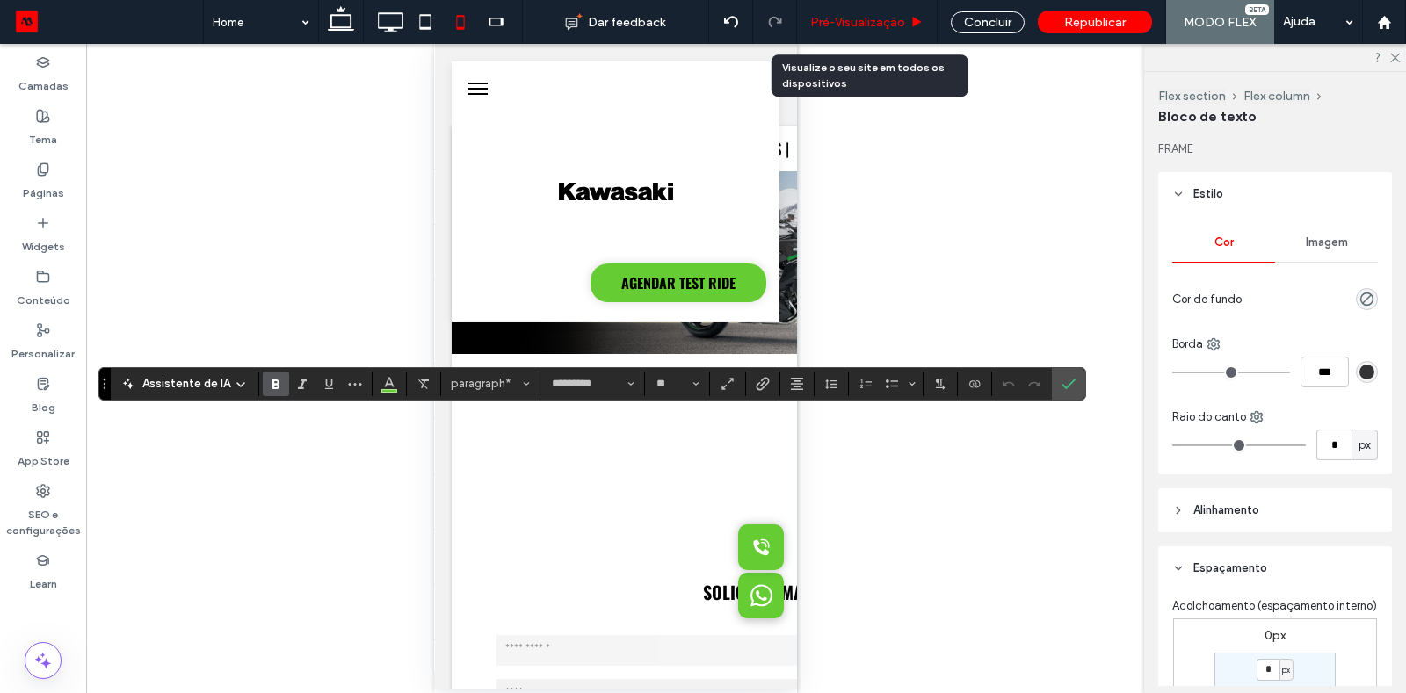
click at [865, 22] on span "Pré-Visualizaçāo" at bounding box center [857, 22] width 95 height 15
